Goal: Task Accomplishment & Management: Manage account settings

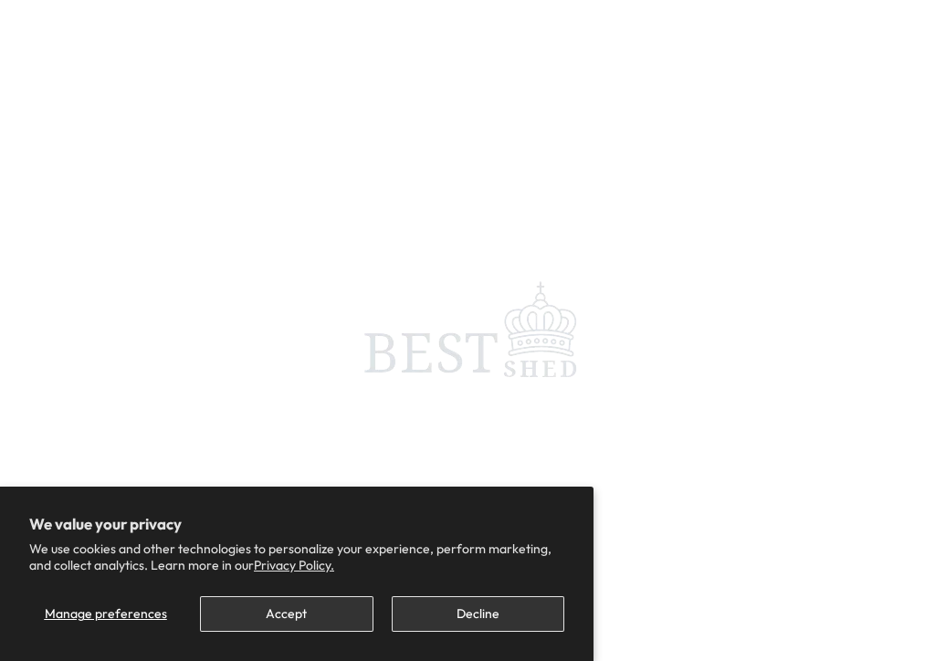
click at [925, 29] on span at bounding box center [467, 330] width 935 height 661
click at [541, 364] on span at bounding box center [467, 330] width 935 height 661
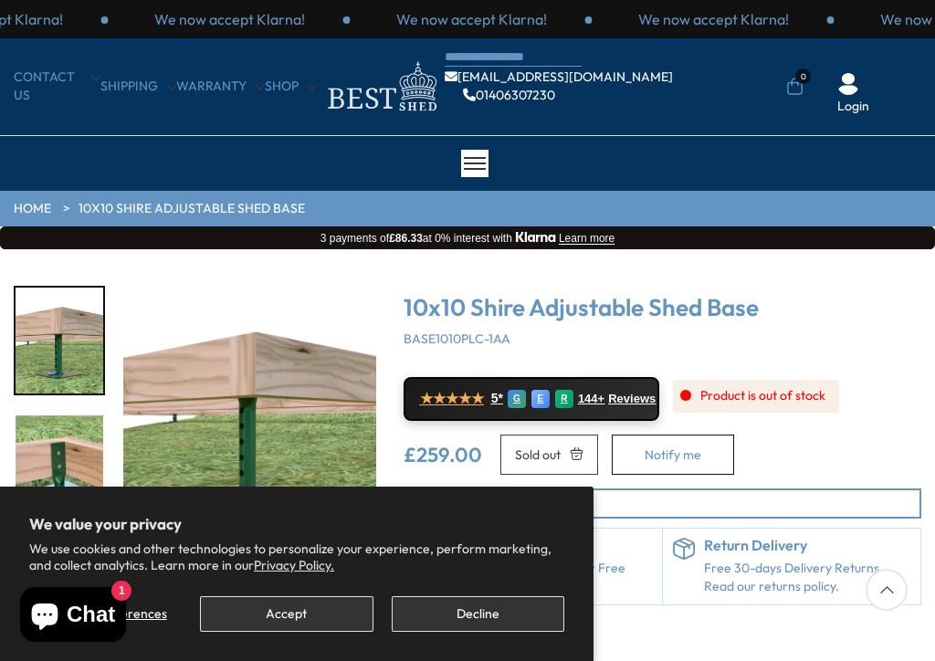
click at [478, 627] on button "Decline" at bounding box center [478, 614] width 173 height 36
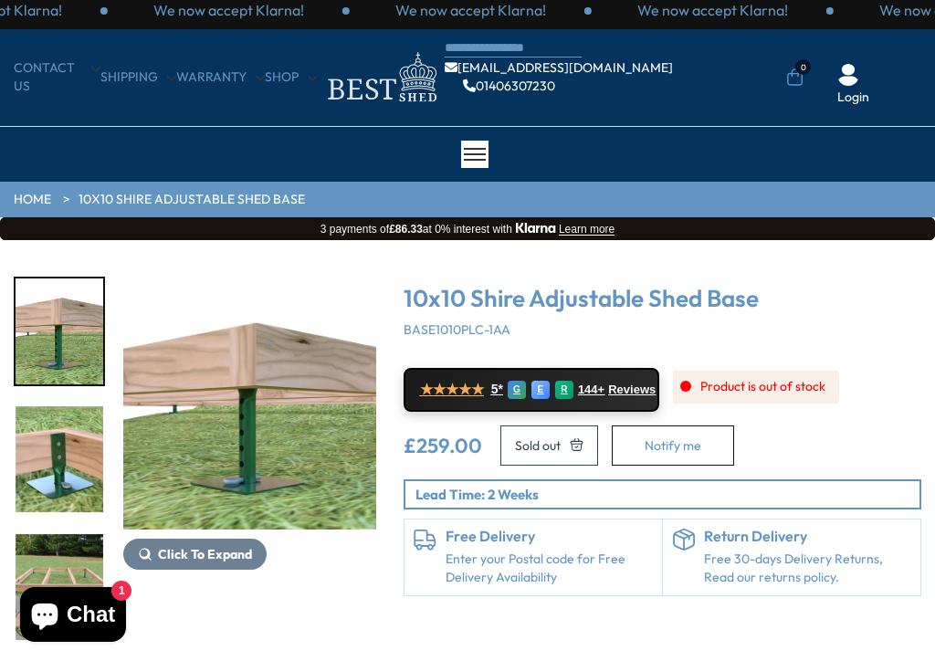
scroll to position [1, 0]
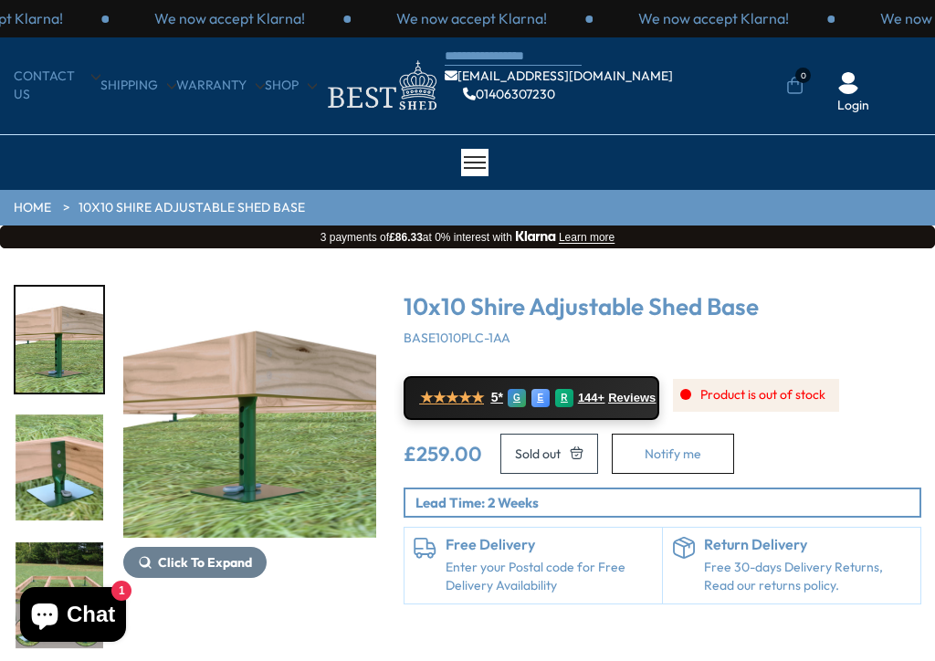
click at [921, 66] on ul "[EMAIL_ADDRESS][DOMAIN_NAME] 01406307230 0 Login" at bounding box center [683, 87] width 477 height 58
click at [868, 99] on link "Login" at bounding box center [854, 106] width 32 height 18
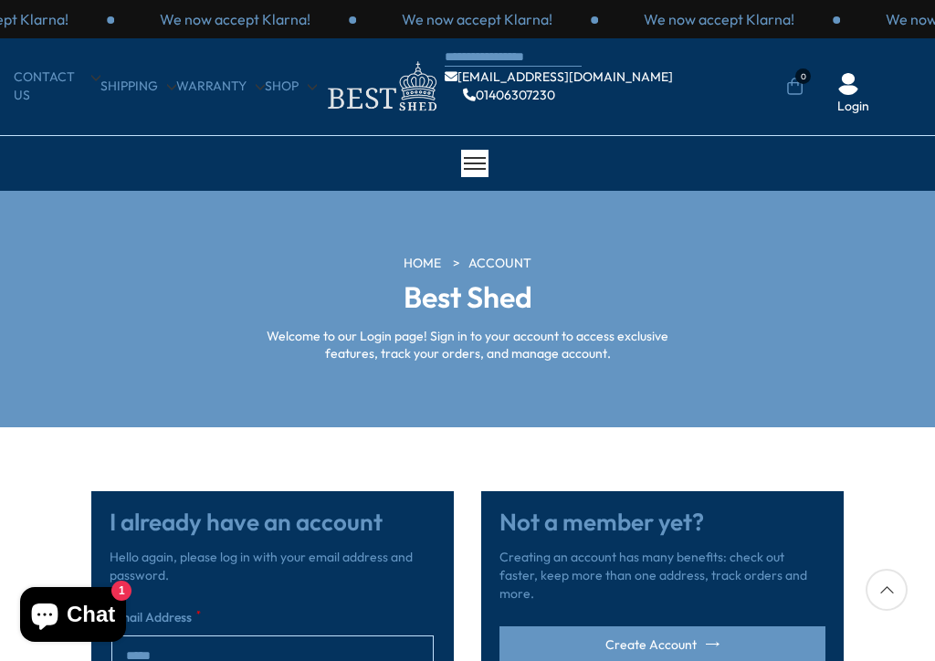
click at [795, 26] on p "We now accept Klarna!" at bounding box center [719, 19] width 151 height 20
click at [897, 71] on ul "[EMAIL_ADDRESS][DOMAIN_NAME] 01406307230 0 Login" at bounding box center [683, 87] width 477 height 58
click at [876, 93] on div "Login" at bounding box center [853, 94] width 63 height 43
click at [824, 102] on div "Login" at bounding box center [853, 94] width 63 height 43
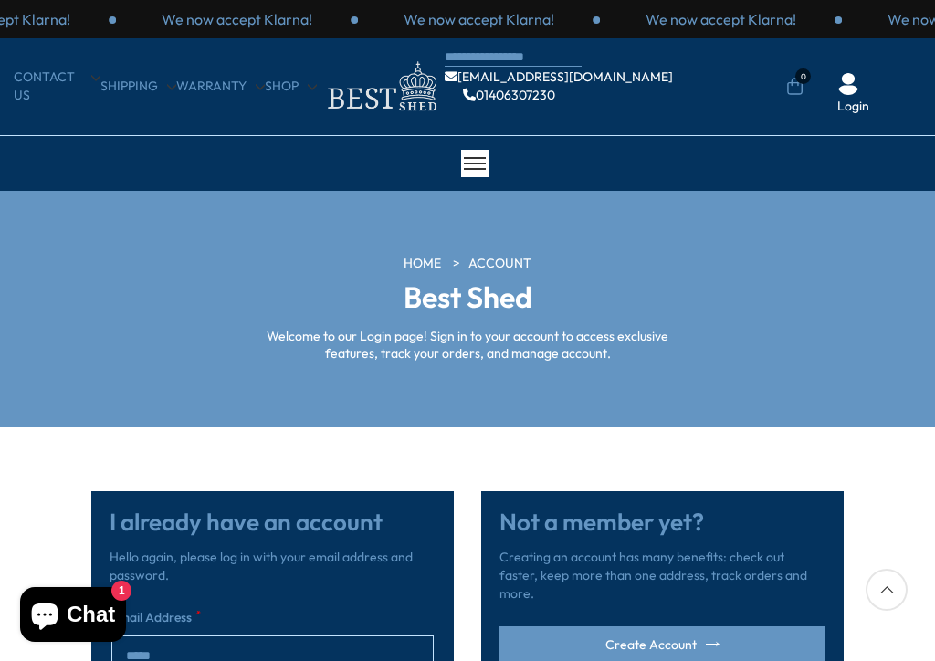
click at [859, 81] on img at bounding box center [849, 84] width 22 height 22
click at [881, 105] on div "Login" at bounding box center [853, 94] width 63 height 43
